Goal: Navigation & Orientation: Find specific page/section

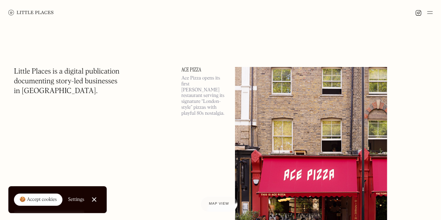
click at [430, 13] on img at bounding box center [430, 12] width 6 height 8
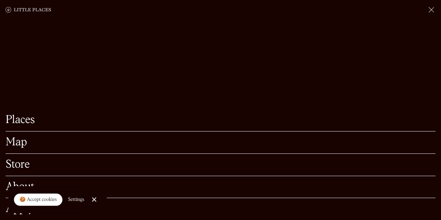
click at [17, 137] on link "Map" at bounding box center [221, 142] width 430 height 11
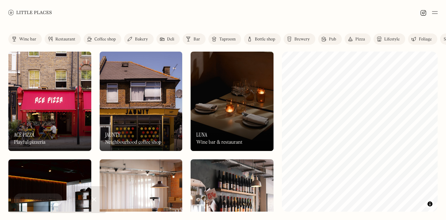
click at [61, 39] on div "Restaurant" at bounding box center [65, 39] width 20 height 4
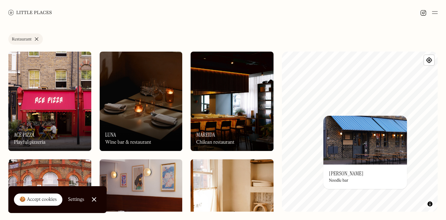
click at [367, 121] on img at bounding box center [365, 140] width 84 height 49
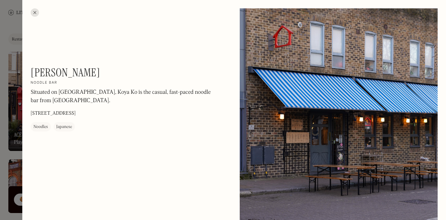
click at [35, 11] on div at bounding box center [35, 12] width 8 height 8
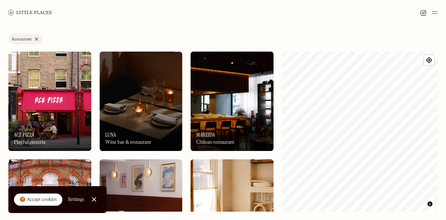
click at [435, 13] on img at bounding box center [435, 12] width 6 height 8
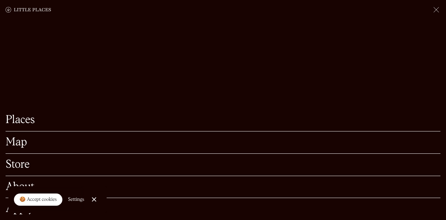
click at [435, 13] on img at bounding box center [436, 10] width 8 height 8
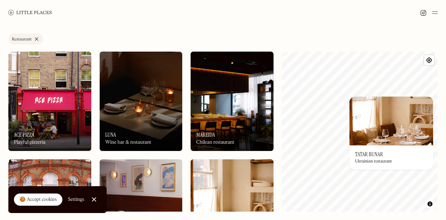
click at [392, 101] on img at bounding box center [392, 121] width 84 height 49
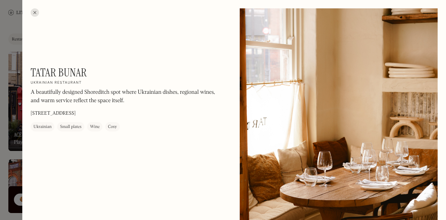
click at [33, 11] on div at bounding box center [35, 12] width 8 height 8
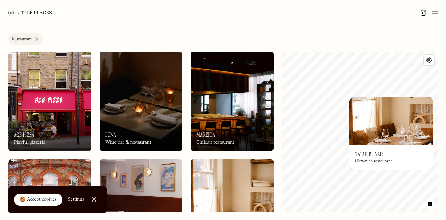
click at [1, 130] on div "Label Restaurant Wine bar Restaurant Coffee shop Bakery Deli Bar Taproom Bottle…" at bounding box center [223, 122] width 446 height 195
click at [45, 196] on div "🍪 Accept cookies" at bounding box center [38, 199] width 37 height 7
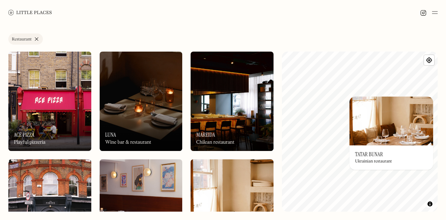
click at [3, 157] on div "Label Restaurant Wine bar Restaurant Coffee shop Bakery Deli Bar Taproom Bottle…" at bounding box center [223, 122] width 446 height 195
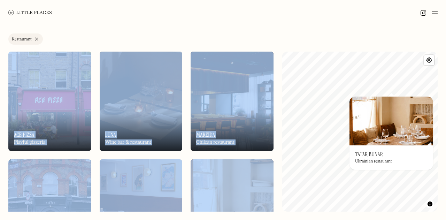
drag, startPoint x: 439, startPoint y: 31, endPoint x: 439, endPoint y: 133, distance: 101.8
click at [441, 109] on div "Label Restaurant Wine bar Restaurant Coffee shop Bakery Deli Bar Taproom Bottle…" at bounding box center [223, 122] width 446 height 195
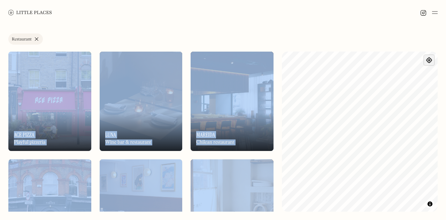
click at [429, 63] on span "Find my location" at bounding box center [429, 60] width 10 height 10
